Goal: Task Accomplishment & Management: Manage account settings

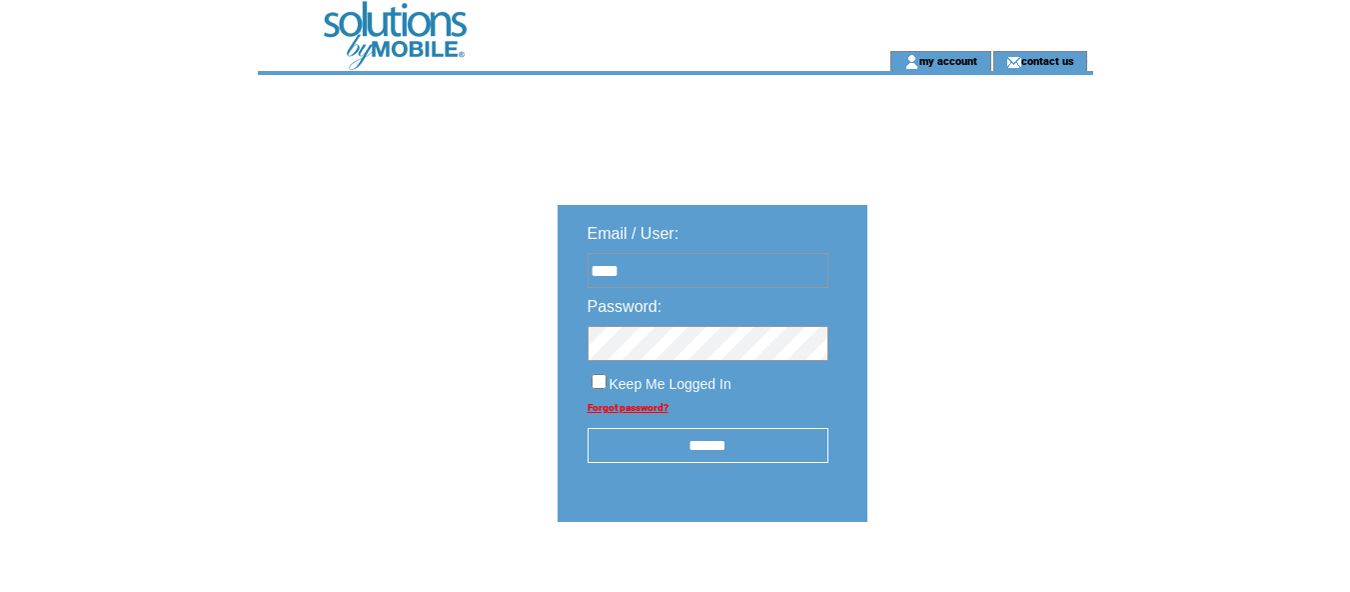
type input "**********"
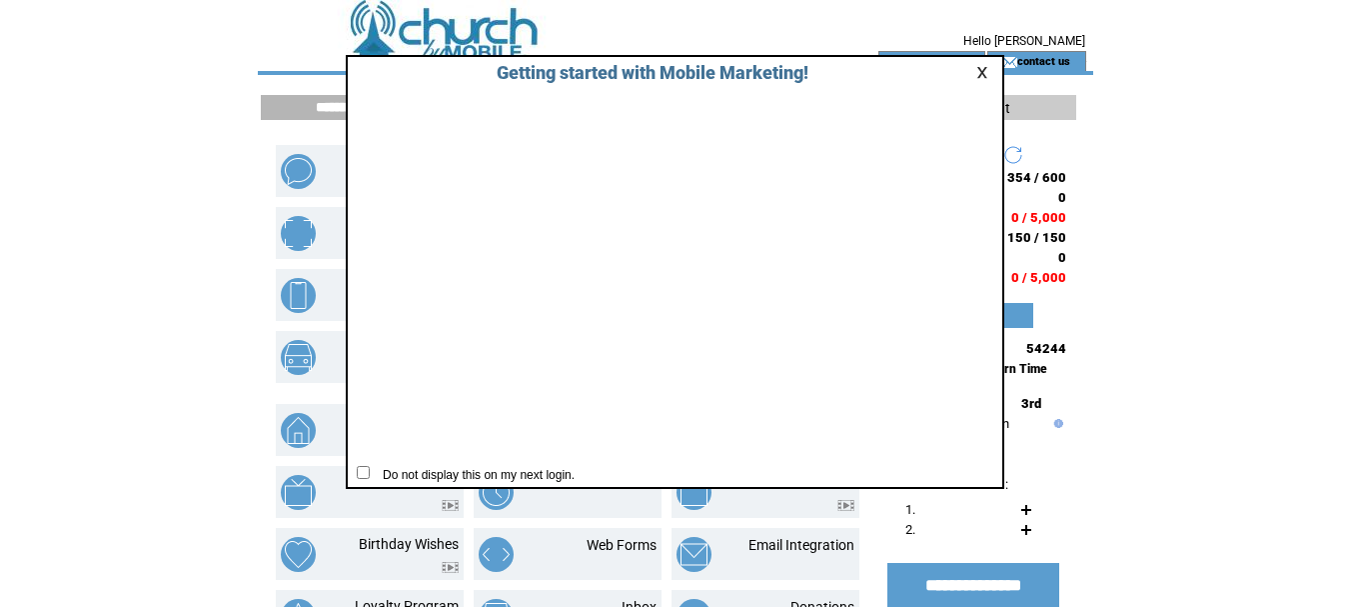
click at [980, 78] on link at bounding box center [985, 72] width 18 height 13
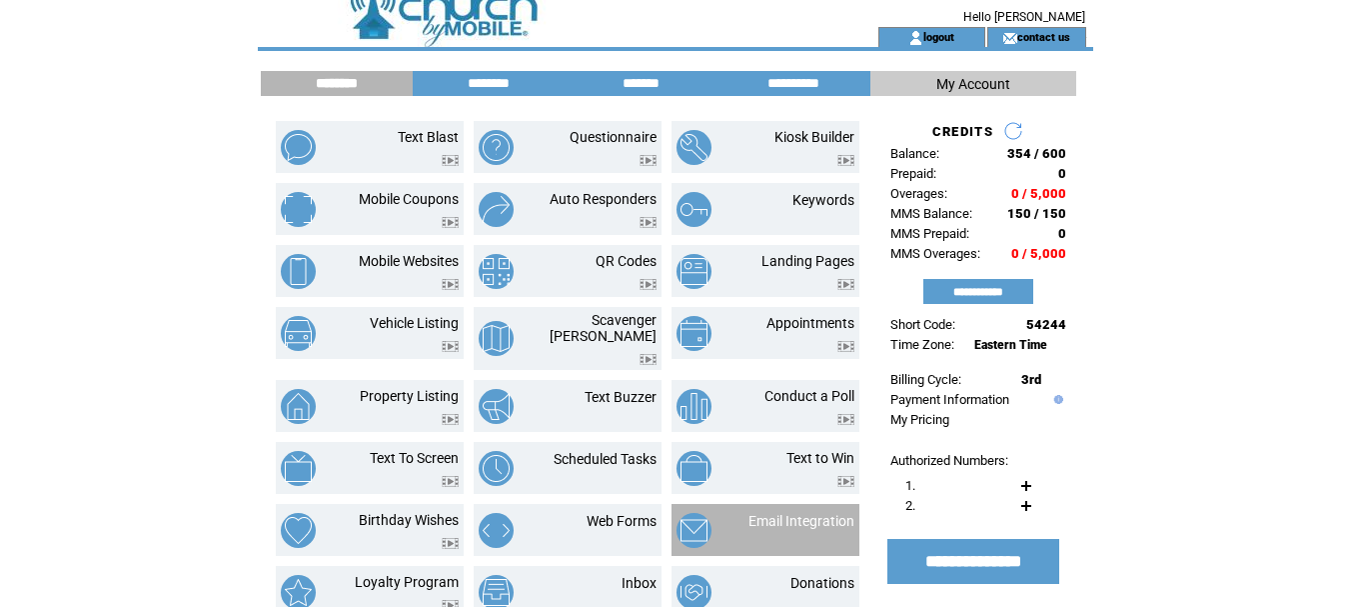
scroll to position [200, 0]
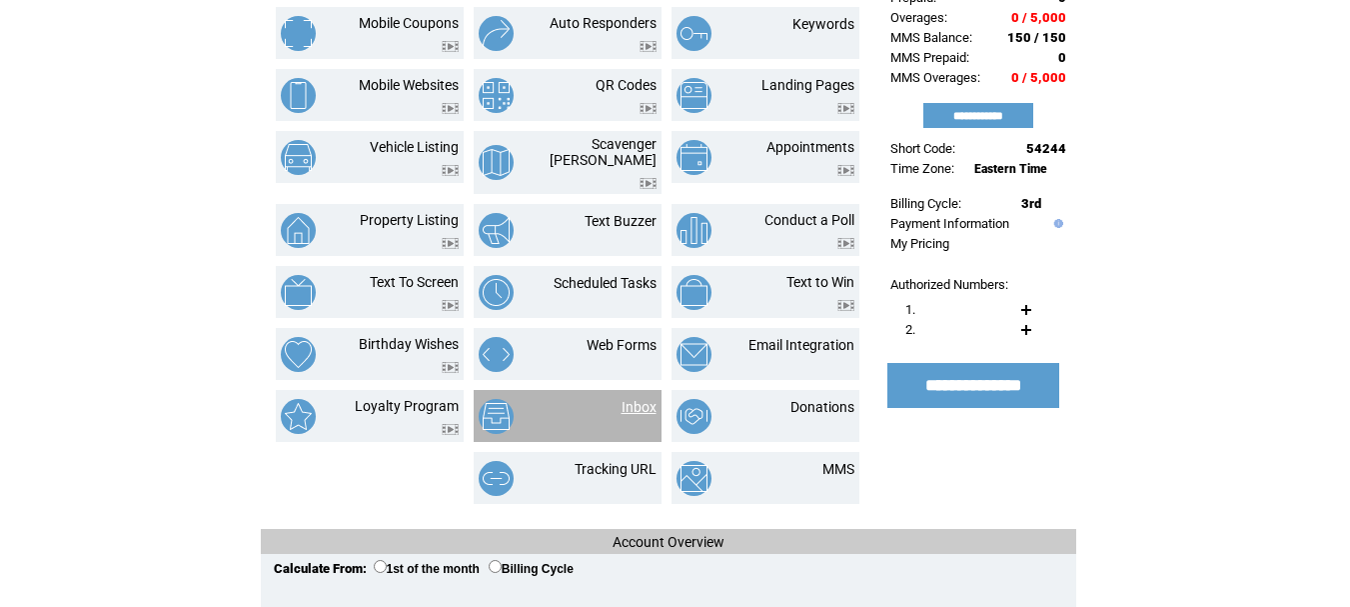
click at [642, 399] on link "Inbox" at bounding box center [639, 407] width 35 height 16
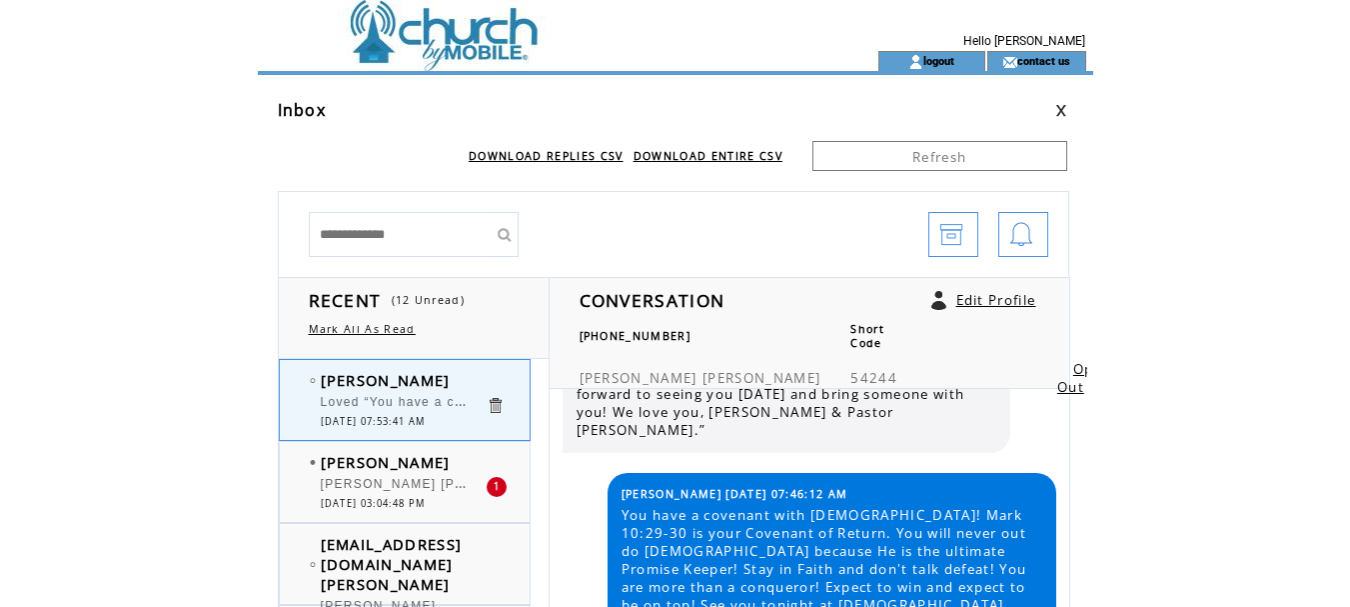
click at [412, 411] on div "Loved “You have a covenant with God! Mark 10:29-30 is your Covenant of Return. …" at bounding box center [403, 405] width 165 height 20
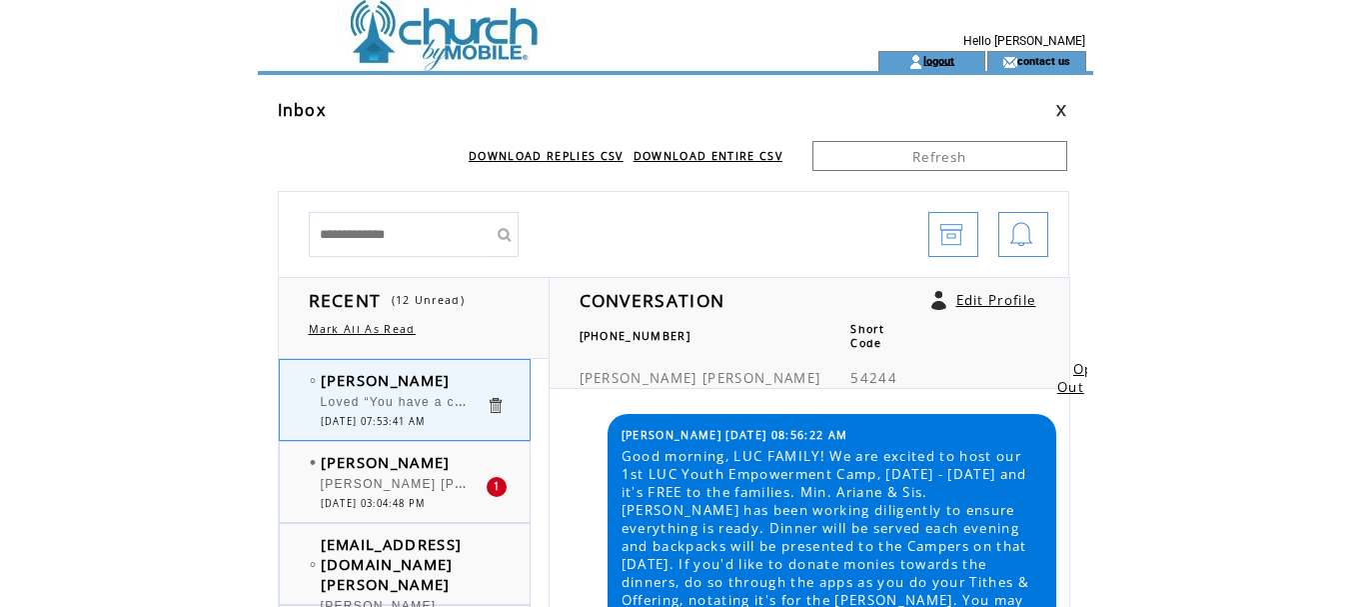
click at [936, 61] on link "logout" at bounding box center [938, 60] width 31 height 13
